Goal: Task Accomplishment & Management: Complete application form

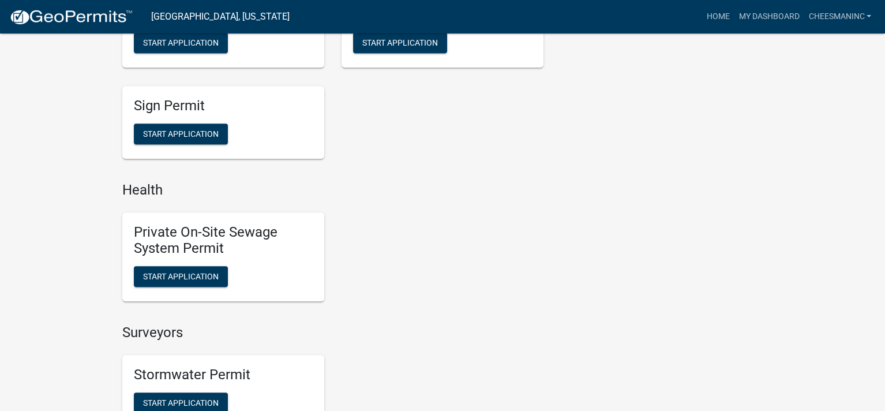
scroll to position [885, 0]
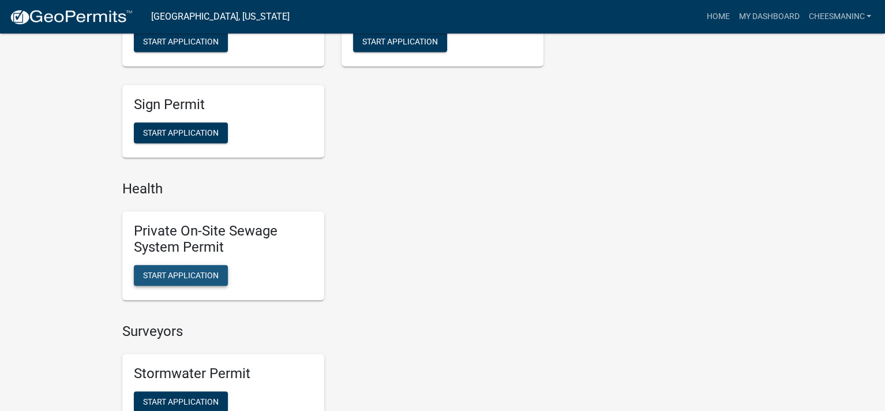
click at [192, 271] on span "Start Application" at bounding box center [181, 275] width 76 height 9
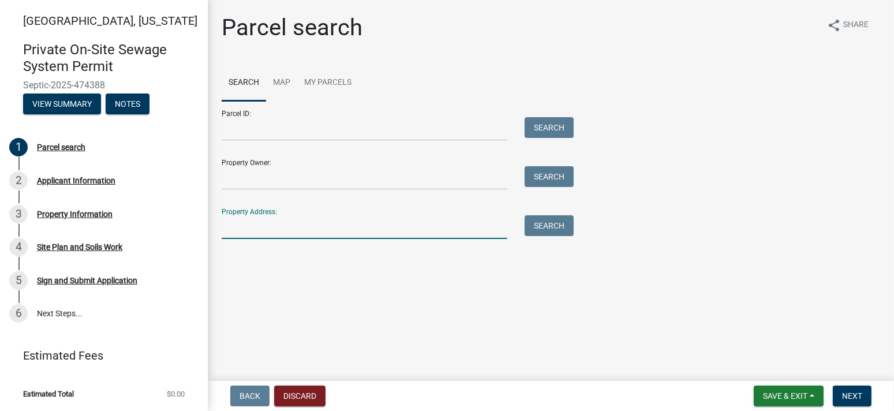
click at [273, 227] on input "Property Address:" at bounding box center [365, 227] width 286 height 24
type input "8125 e 500"
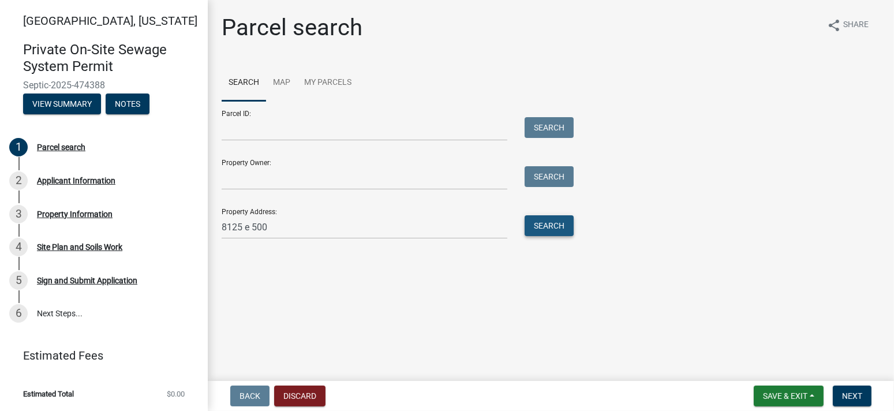
click at [563, 226] on button "Search" at bounding box center [548, 225] width 49 height 21
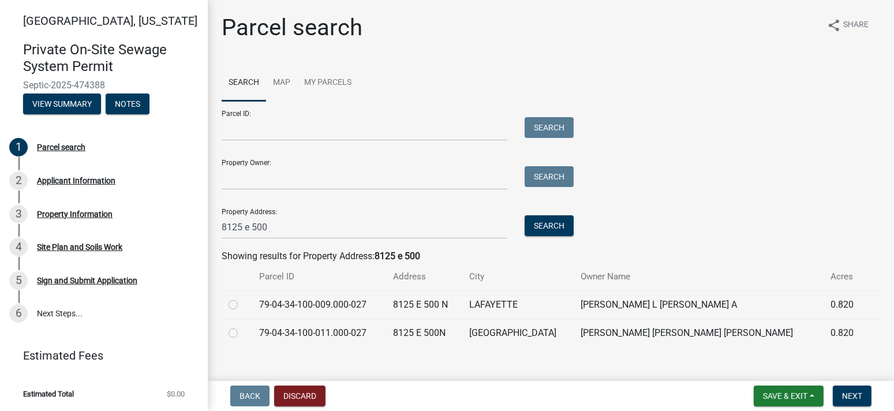
click at [242, 298] on label at bounding box center [242, 298] width 0 height 0
click at [242, 305] on input "radio" at bounding box center [246, 302] width 8 height 8
radio input "true"
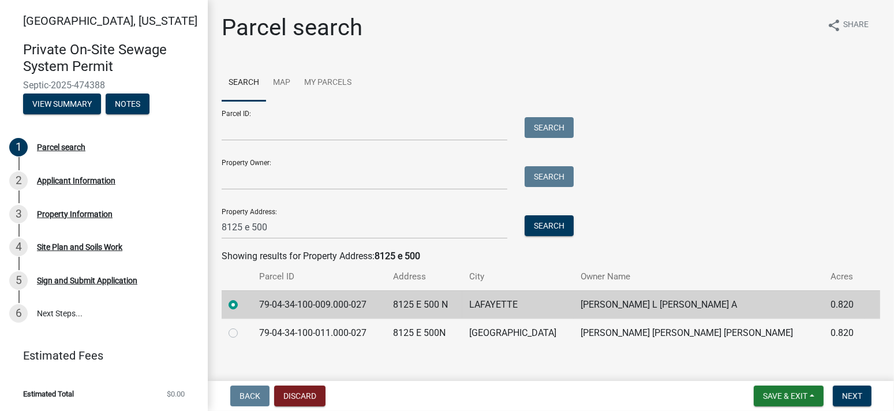
click at [228, 331] on td at bounding box center [237, 333] width 31 height 28
click at [242, 326] on label at bounding box center [242, 326] width 0 height 0
click at [242, 331] on input "radio" at bounding box center [246, 330] width 8 height 8
radio input "true"
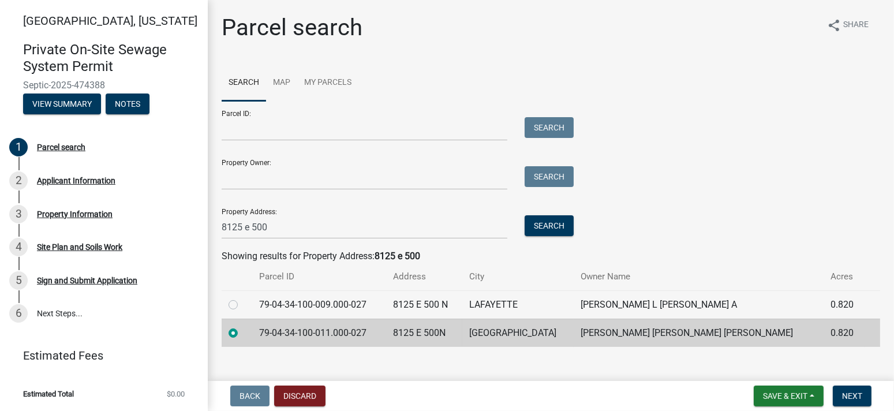
click at [242, 298] on label at bounding box center [242, 298] width 0 height 0
click at [242, 305] on input "radio" at bounding box center [246, 302] width 8 height 8
radio input "true"
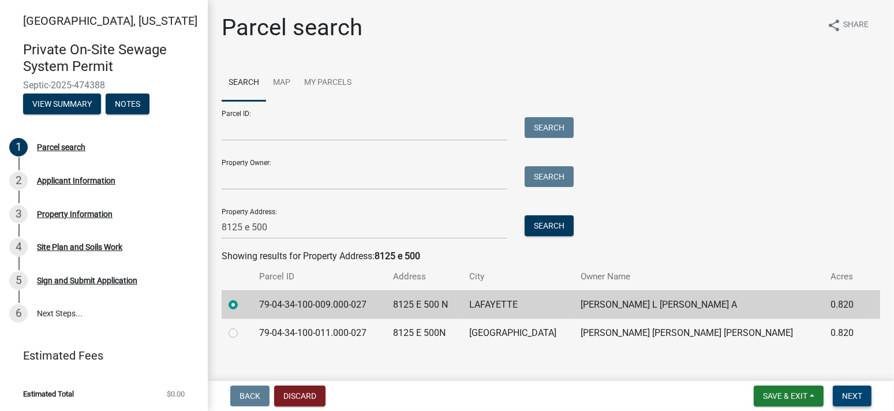
click at [856, 394] on span "Next" at bounding box center [852, 395] width 20 height 9
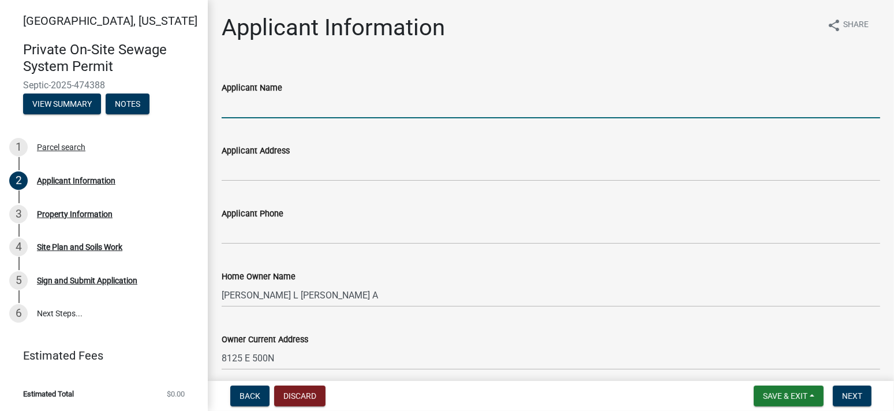
click at [296, 103] on input "Applicant Name" at bounding box center [551, 107] width 658 height 24
type input "[PERSON_NAME] Inc"
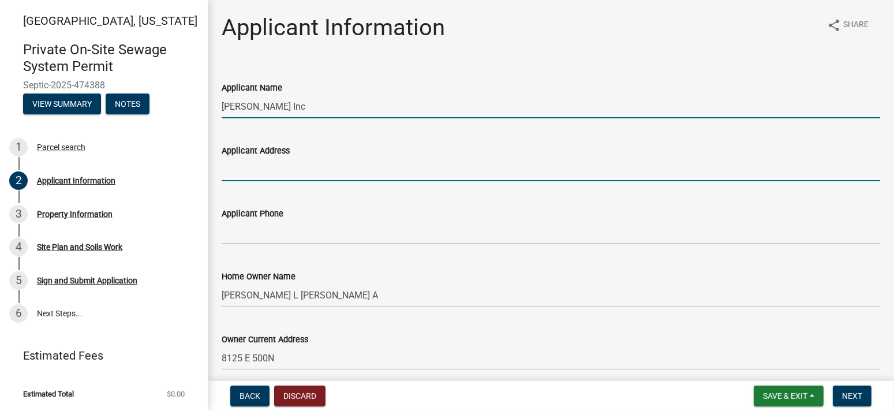
click at [290, 167] on input "Applicant Address" at bounding box center [551, 170] width 658 height 24
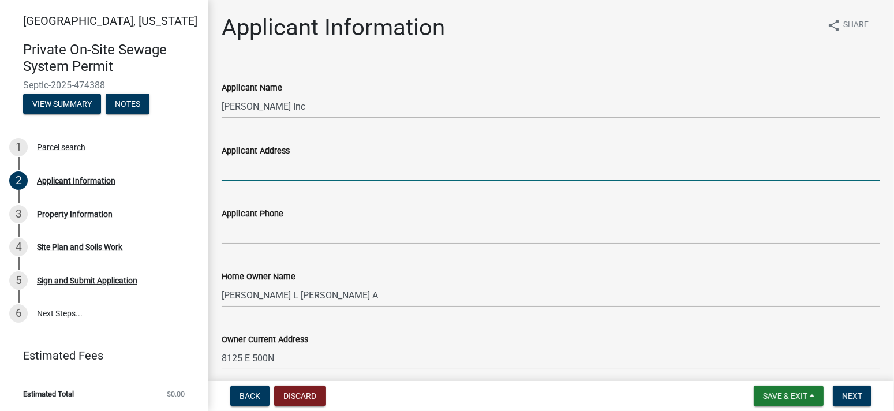
type input "PO Box 10"
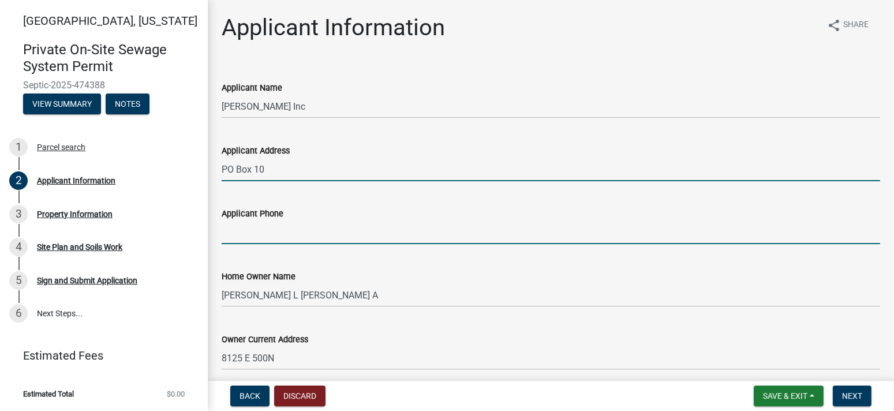
type input "7655722550"
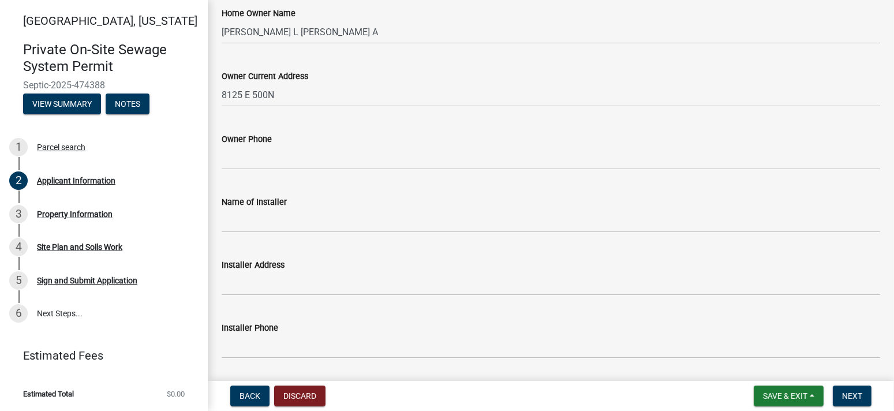
scroll to position [269, 0]
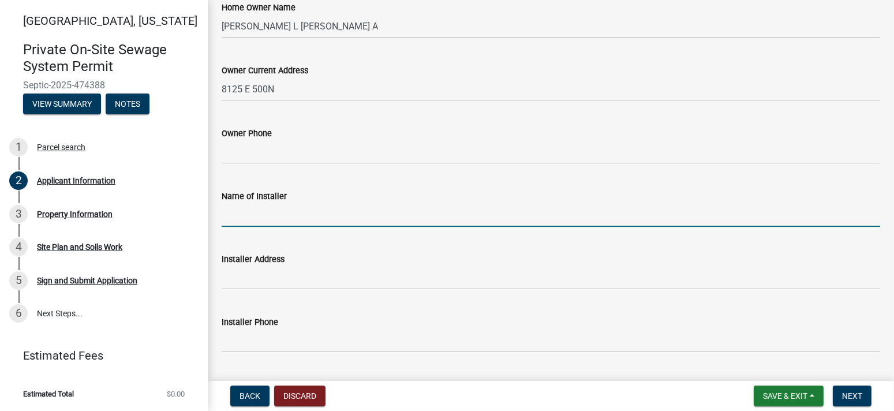
click at [295, 211] on input "Name of Installer" at bounding box center [551, 215] width 658 height 24
type input "[PERSON_NAME] Inc"
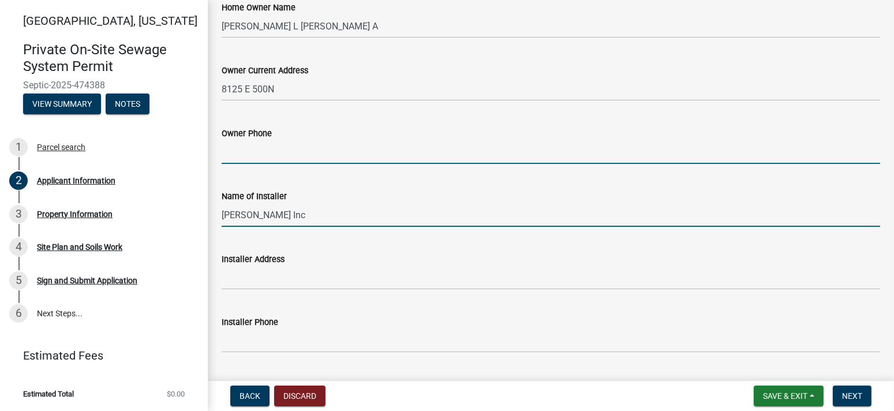
type input "7655722550"
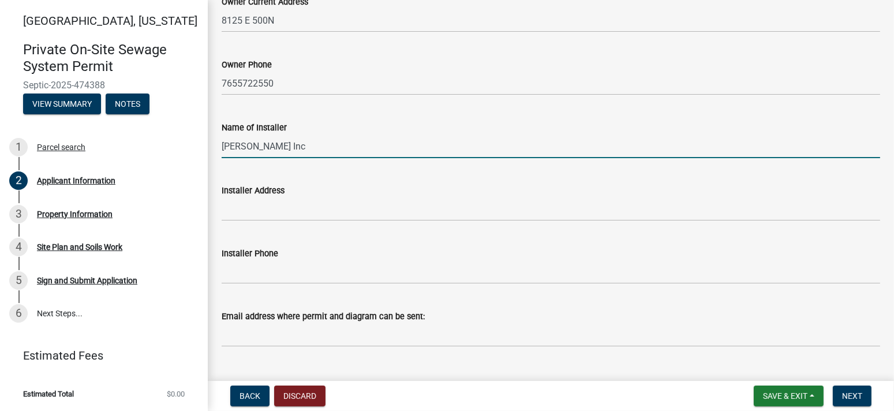
scroll to position [346, 0]
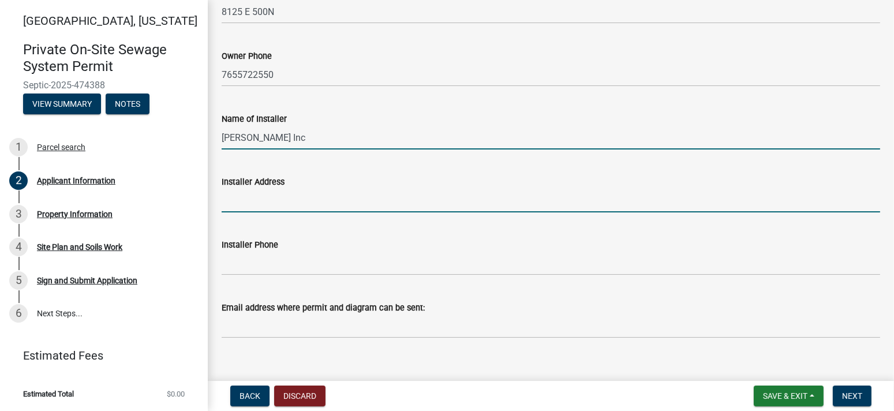
click at [325, 203] on input "Installer Address" at bounding box center [551, 201] width 658 height 24
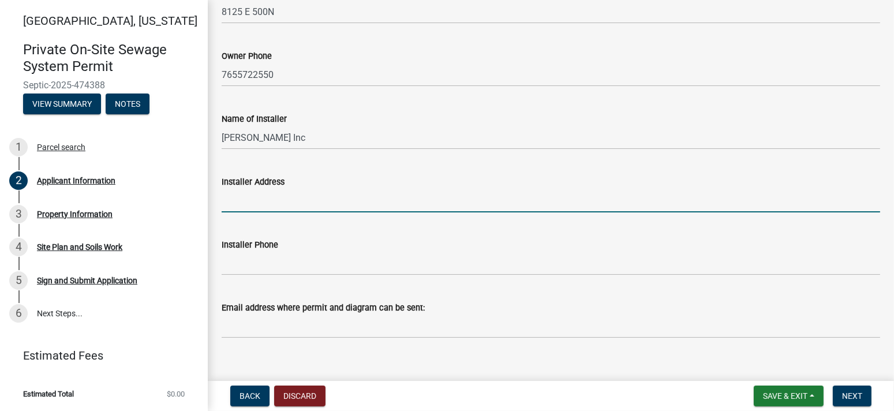
type input "PO Box 10"
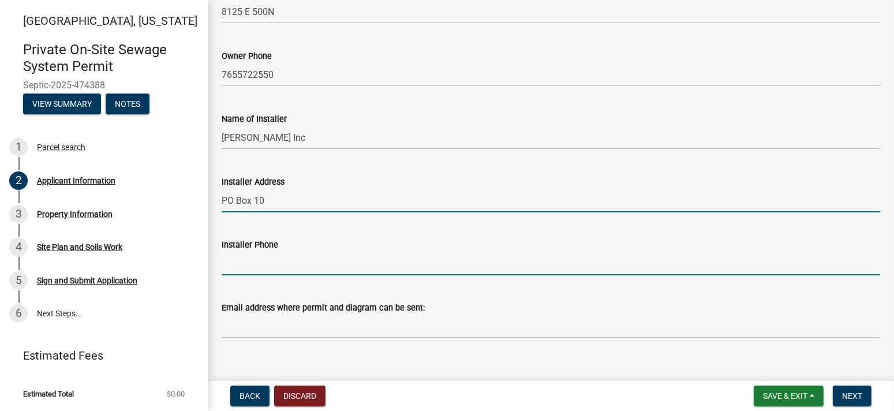
type input "7655722550"
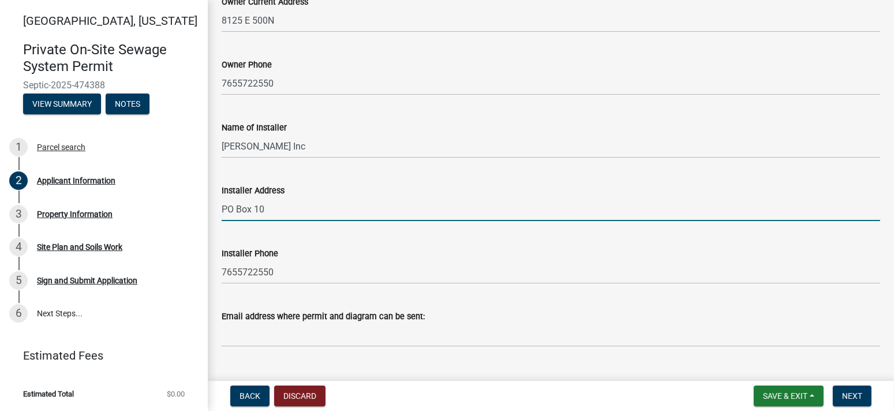
scroll to position [323, 0]
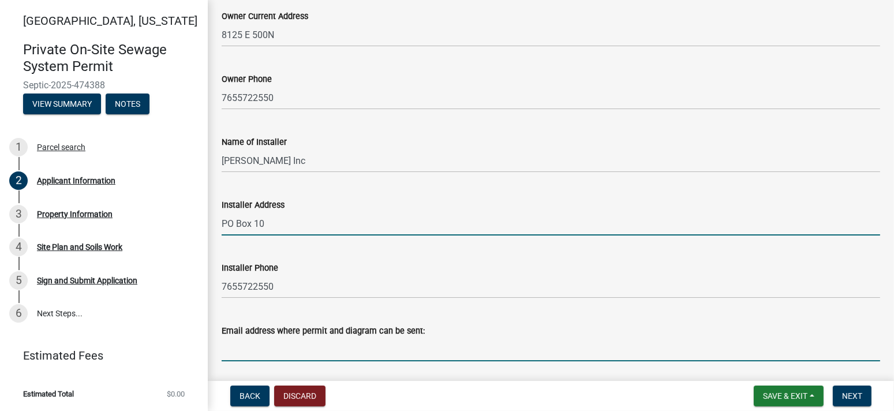
click at [276, 353] on input "Email address where permit and diagram can be sent:" at bounding box center [551, 350] width 658 height 24
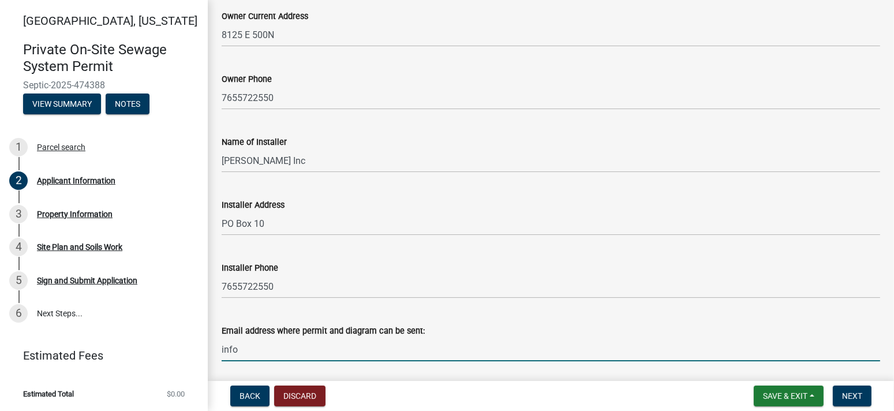
type input "[EMAIL_ADDRESS][DOMAIN_NAME]"
click at [847, 395] on span "Next" at bounding box center [852, 395] width 20 height 9
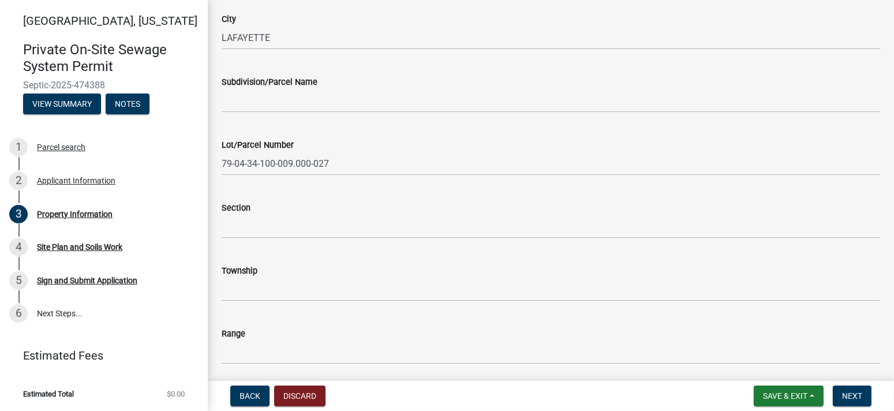
scroll to position [153, 0]
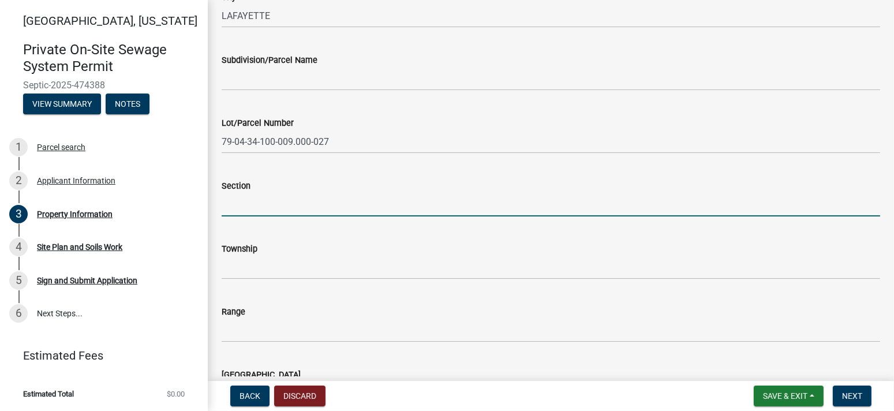
click at [272, 204] on input "Section" at bounding box center [551, 205] width 658 height 24
type input "34"
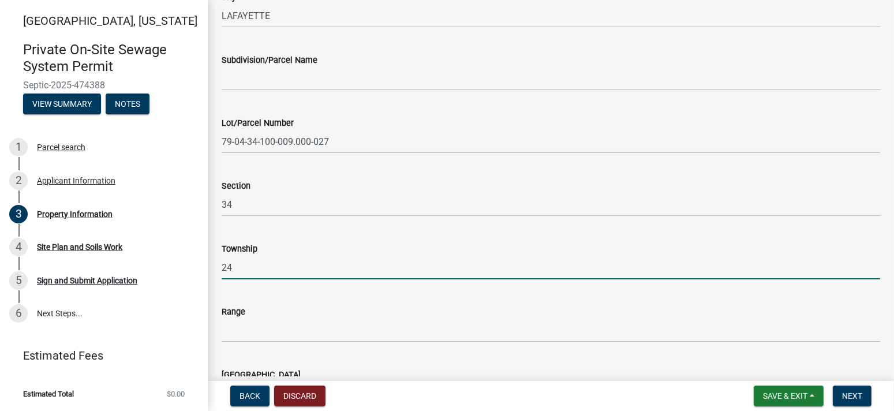
type input "24"
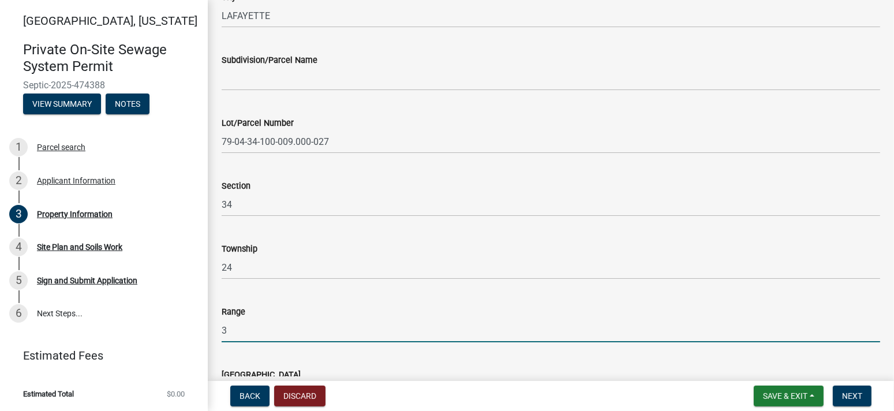
type input "3"
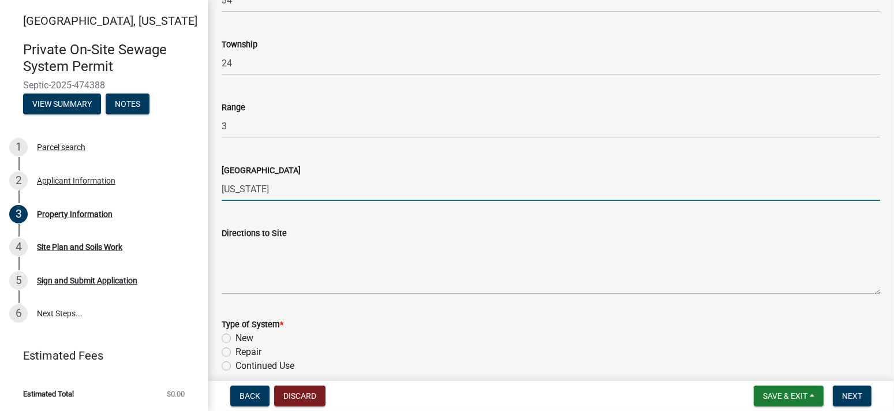
type input "[US_STATE]"
click at [235, 350] on label "Repair" at bounding box center [248, 352] width 26 height 14
click at [235, 350] on input "Repair" at bounding box center [239, 349] width 8 height 8
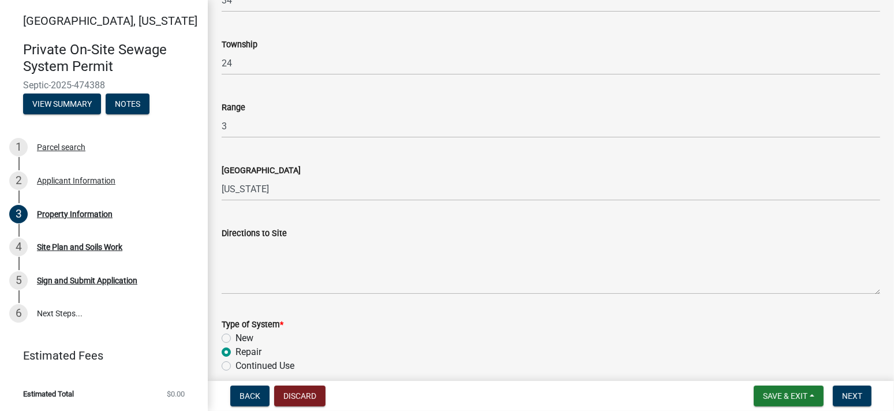
radio input "true"
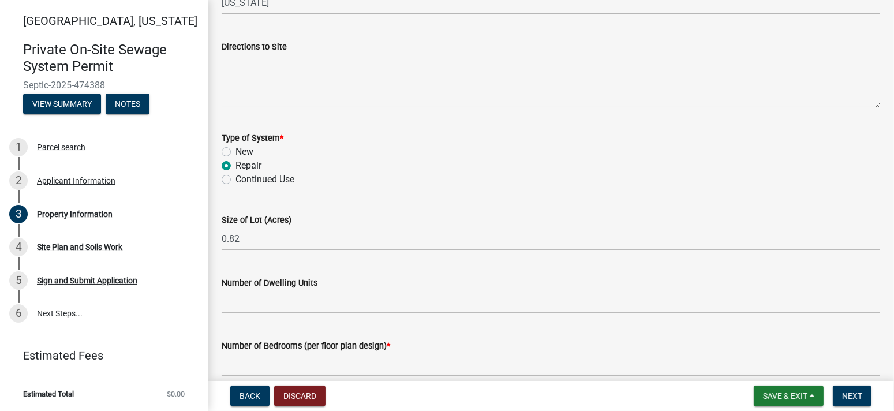
scroll to position [550, 0]
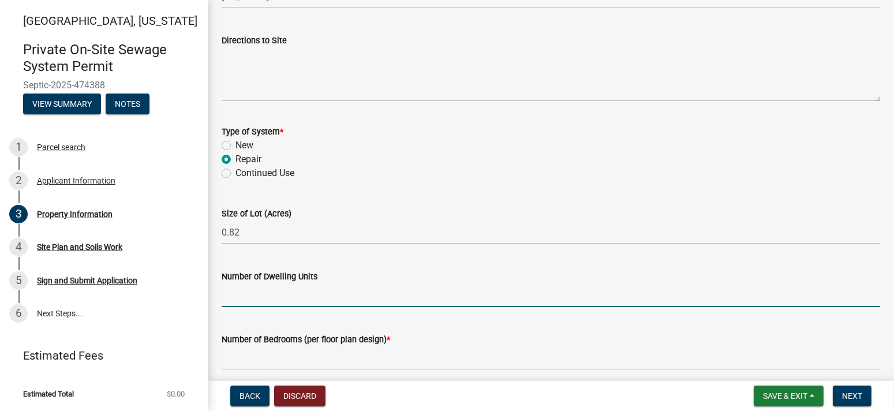
click at [271, 301] on input "Number of Dwelling Units" at bounding box center [551, 295] width 658 height 24
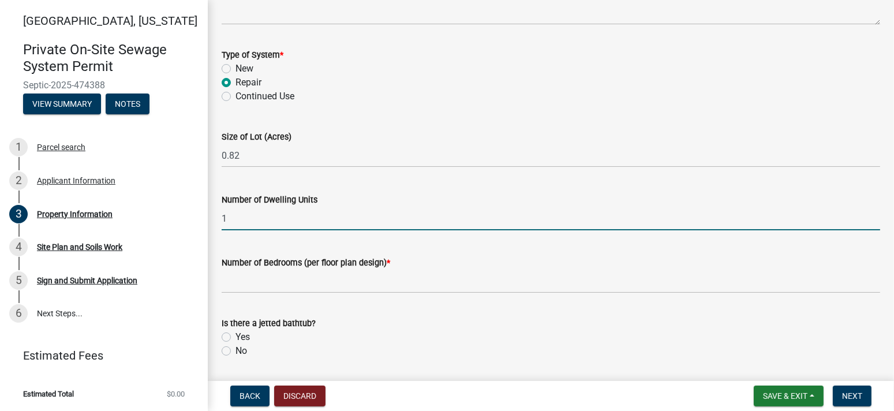
type input "1"
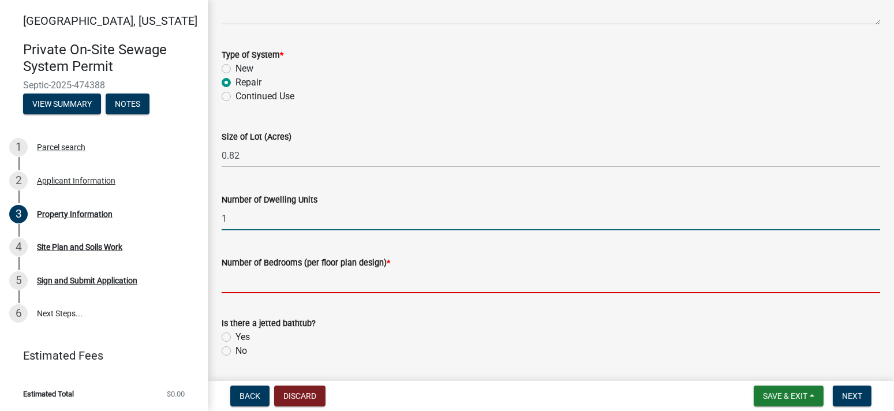
click at [249, 284] on input "Number of Bedrooms (per floor plan design) *" at bounding box center [551, 281] width 658 height 24
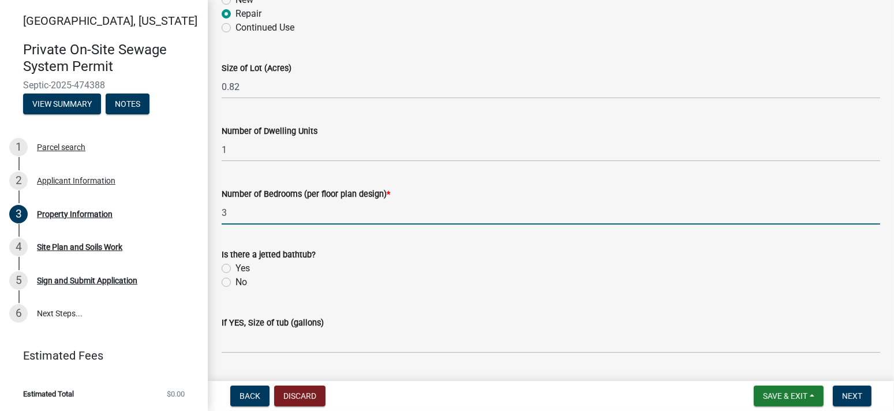
scroll to position [704, 0]
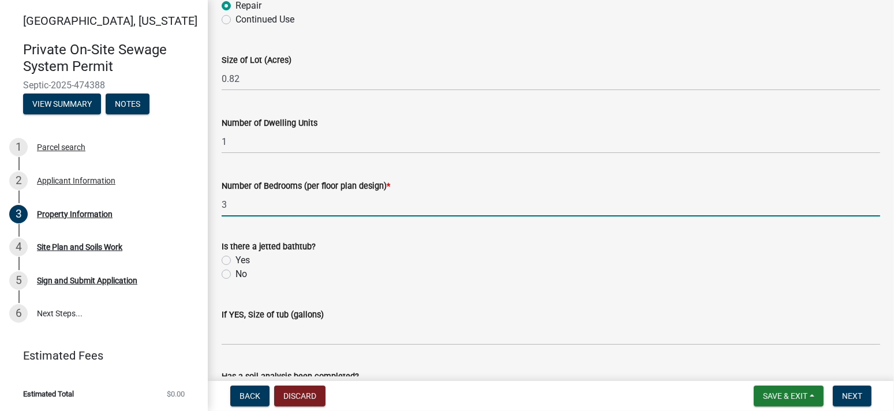
type input "3"
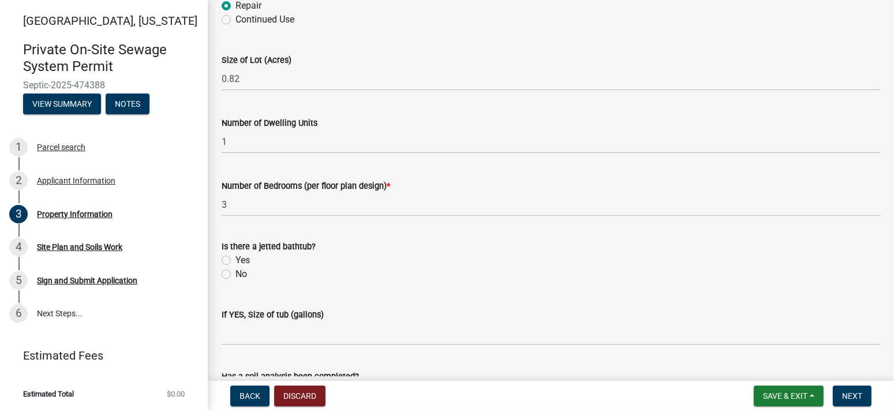
click at [235, 271] on label "No" at bounding box center [241, 274] width 12 height 14
click at [235, 271] on input "No" at bounding box center [239, 271] width 8 height 8
radio input "true"
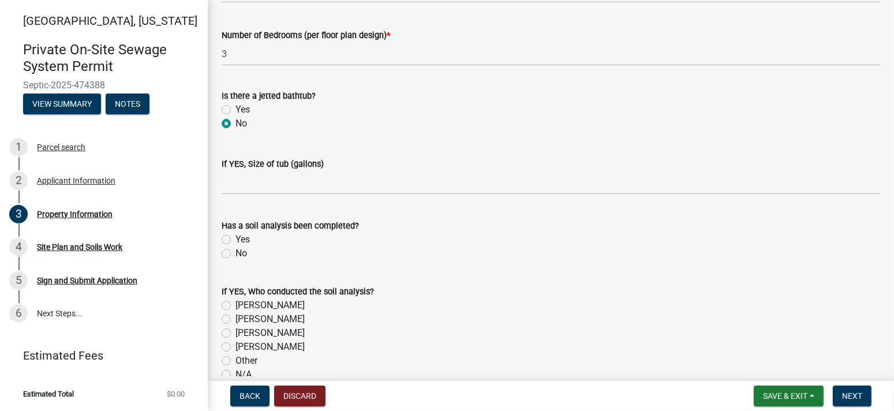
scroll to position [858, 0]
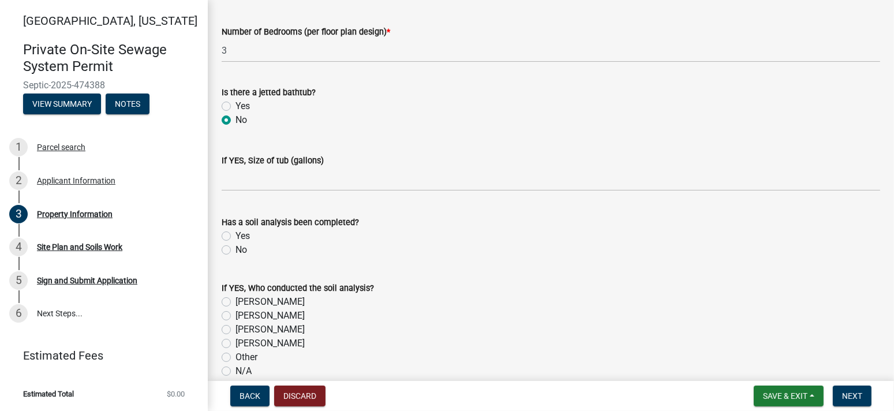
click at [235, 233] on label "Yes" at bounding box center [242, 236] width 14 height 14
click at [235, 233] on input "Yes" at bounding box center [239, 233] width 8 height 8
radio input "true"
click at [235, 327] on label "[PERSON_NAME]" at bounding box center [269, 330] width 69 height 14
click at [235, 327] on input "[PERSON_NAME]" at bounding box center [239, 327] width 8 height 8
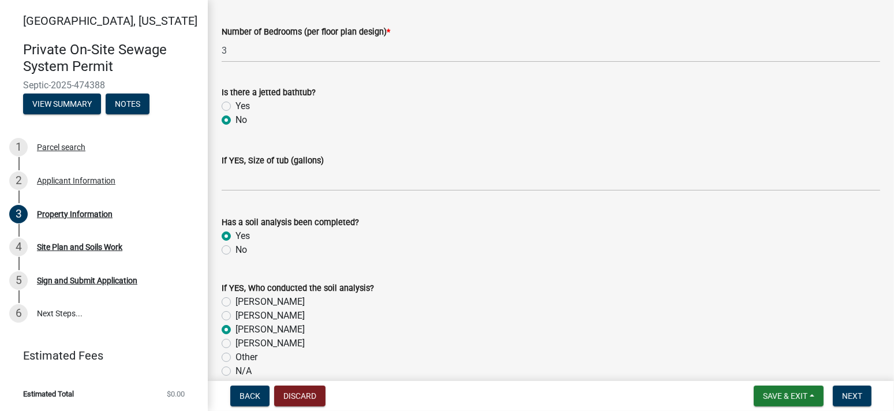
radio input "true"
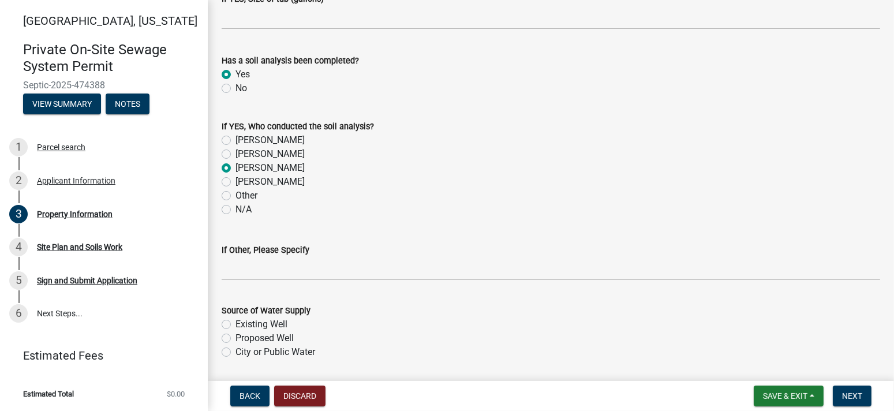
scroll to position [1057, 0]
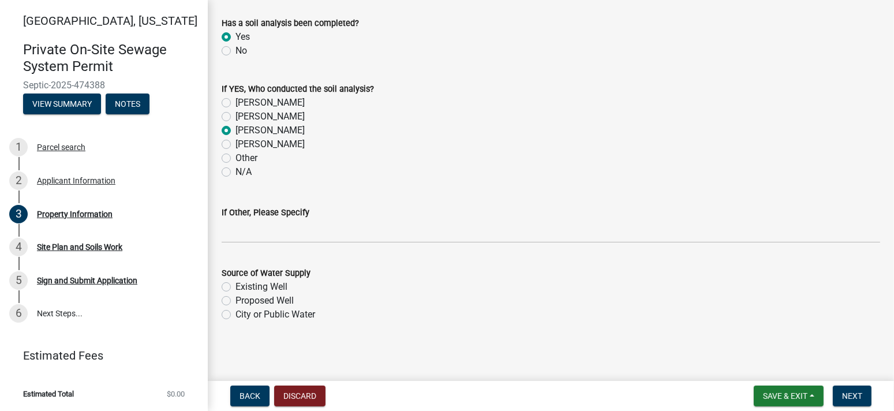
click at [235, 284] on label "Existing Well" at bounding box center [261, 287] width 52 height 14
click at [235, 284] on input "Existing Well" at bounding box center [239, 284] width 8 height 8
radio input "true"
click at [848, 394] on span "Next" at bounding box center [852, 395] width 20 height 9
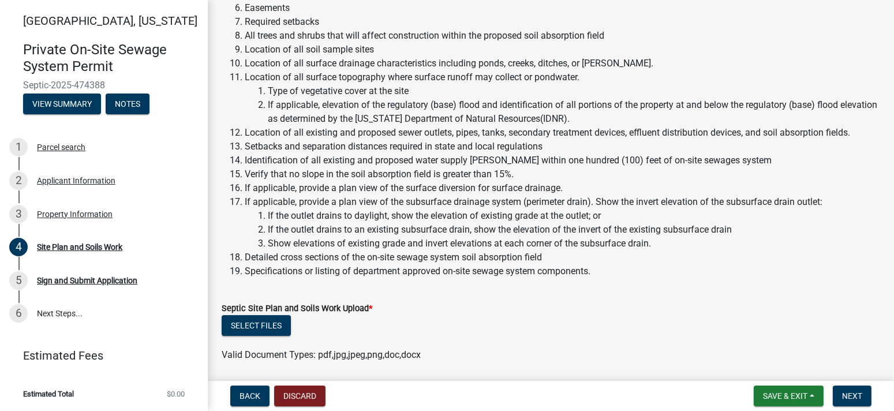
scroll to position [346, 0]
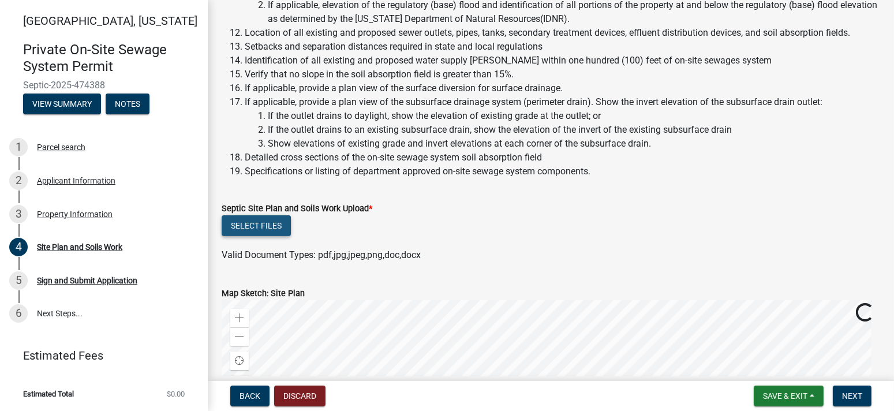
click at [246, 222] on button "Select files" at bounding box center [256, 225] width 69 height 21
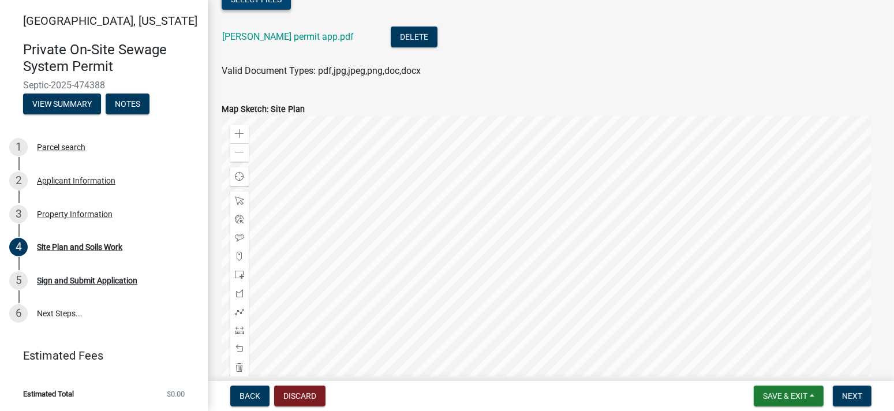
scroll to position [500, 0]
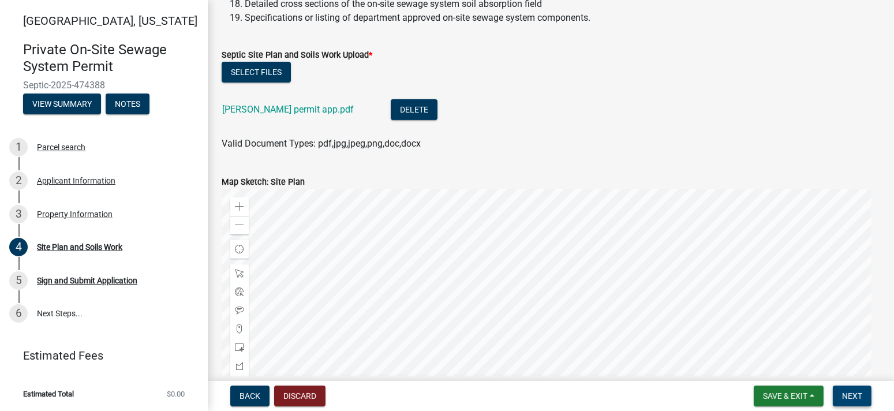
click at [856, 395] on span "Next" at bounding box center [852, 395] width 20 height 9
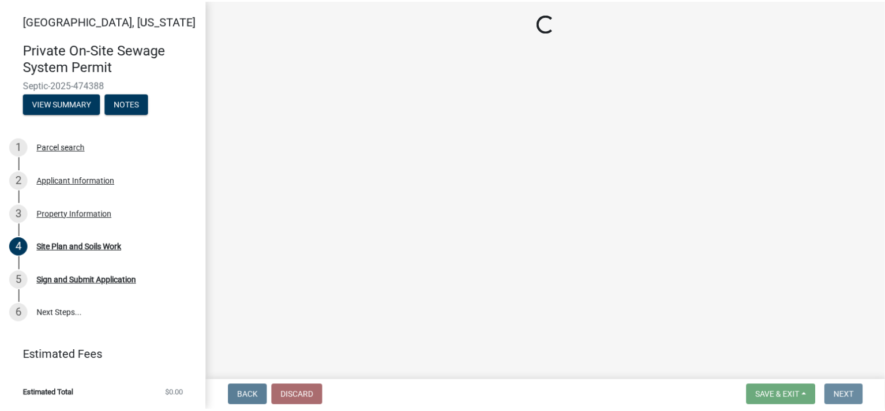
scroll to position [0, 0]
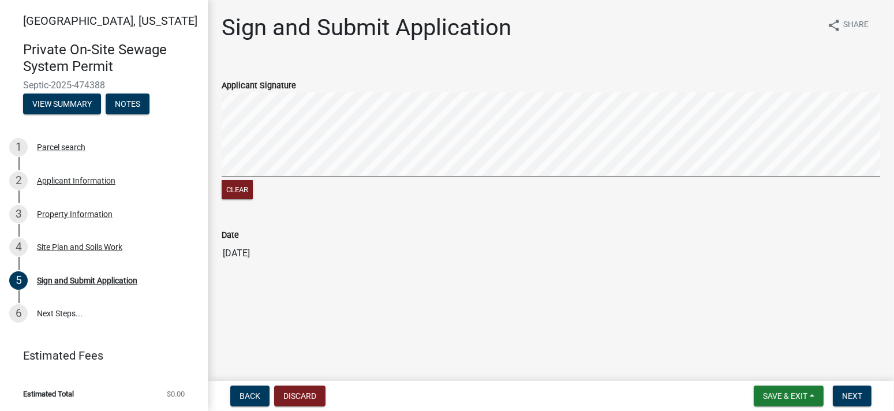
click at [885, 111] on div "Sign and Submit Application share Share Applicant Signature Clear Date [DATE]" at bounding box center [551, 149] width 686 height 271
click at [841, 398] on button "Next" at bounding box center [852, 395] width 39 height 21
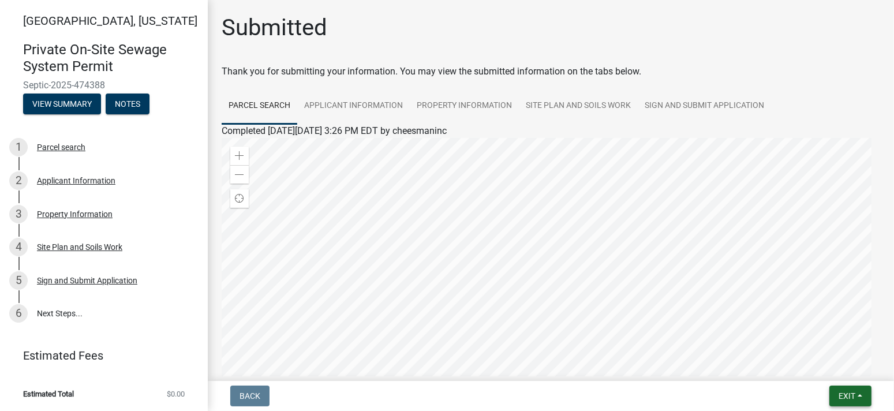
click at [863, 399] on button "Exit" at bounding box center [850, 395] width 42 height 21
click at [837, 365] on button "Save & Exit" at bounding box center [824, 366] width 92 height 28
